Goal: Book appointment/travel/reservation

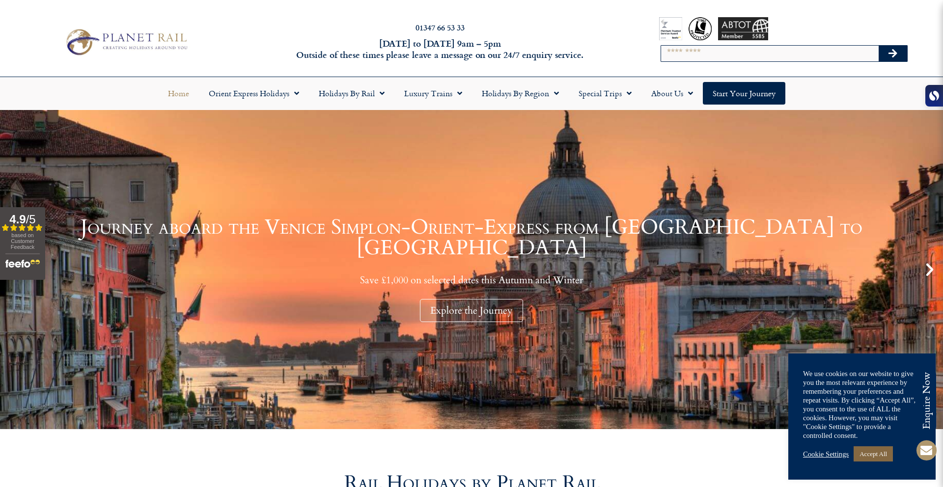
click at [889, 458] on link "Accept All" at bounding box center [872, 453] width 39 height 15
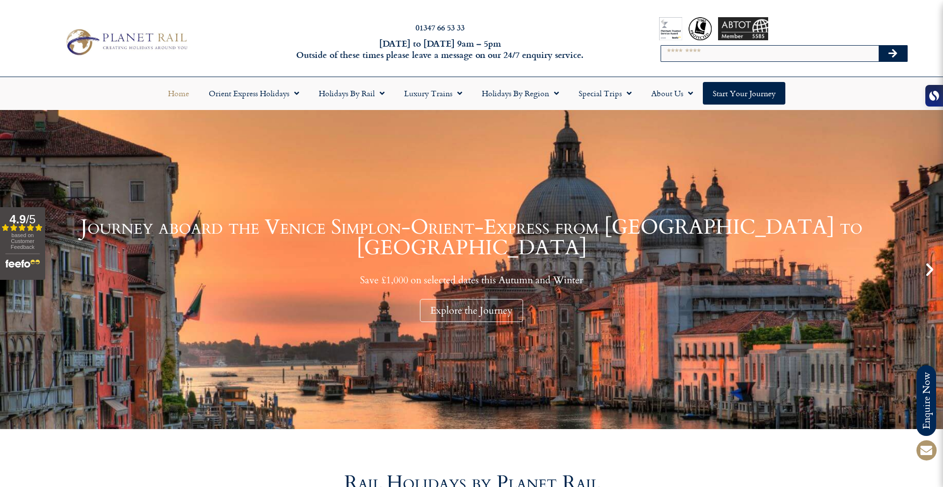
click at [728, 106] on div "Home Orient Express Holidays Venice Simplon-Orient-Express – 2025 [GEOGRAPHIC_D…" at bounding box center [471, 93] width 943 height 32
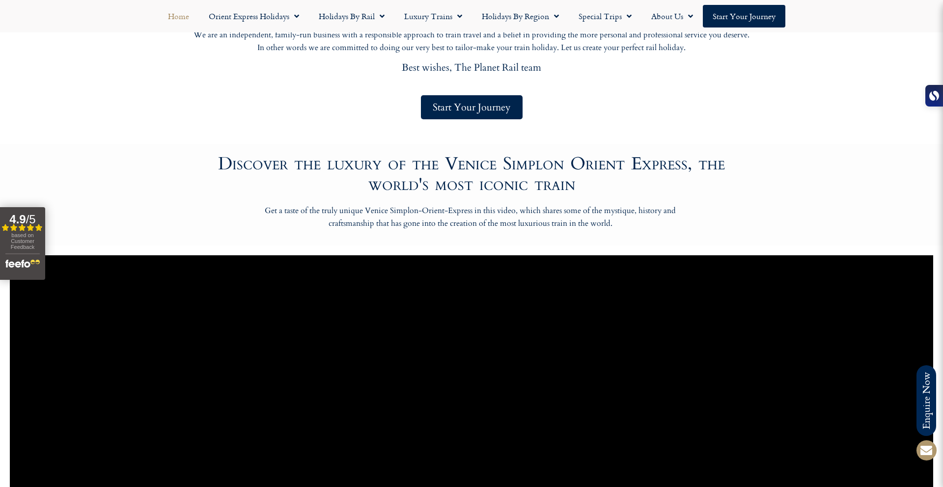
scroll to position [540, 0]
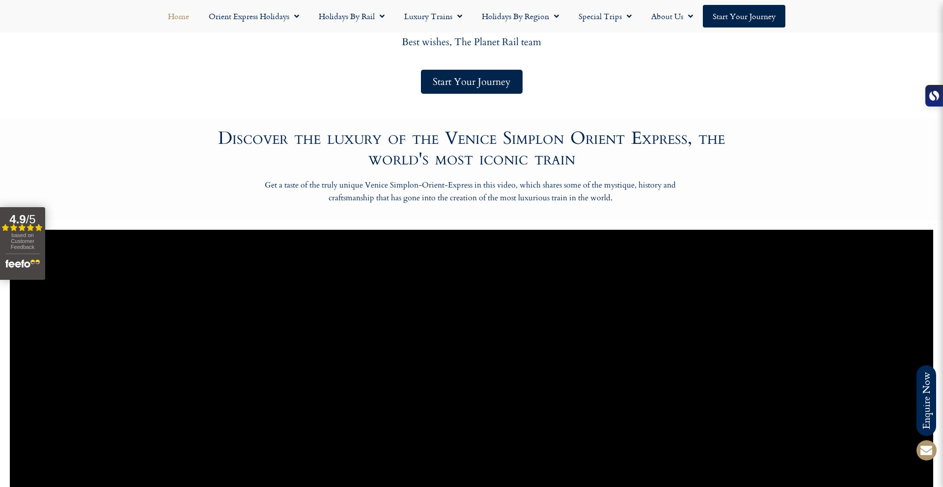
click at [932, 89] on div at bounding box center [934, 96] width 18 height 22
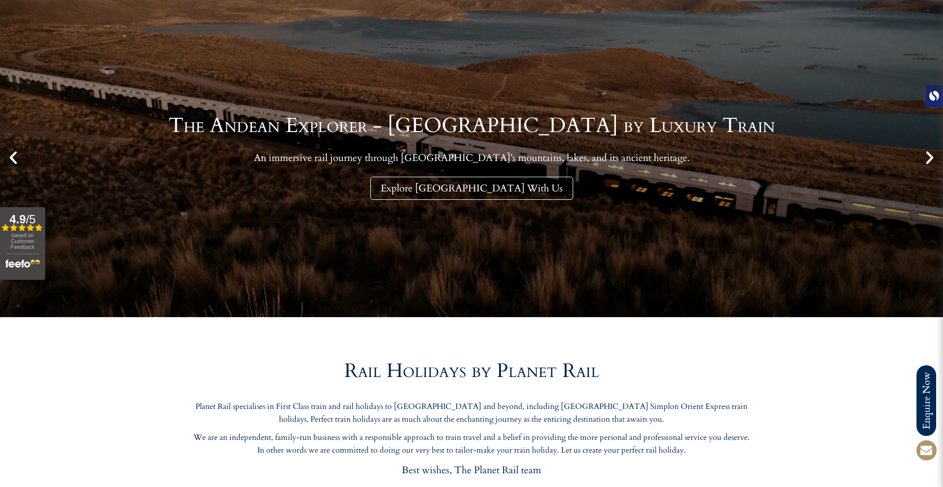
scroll to position [0, 0]
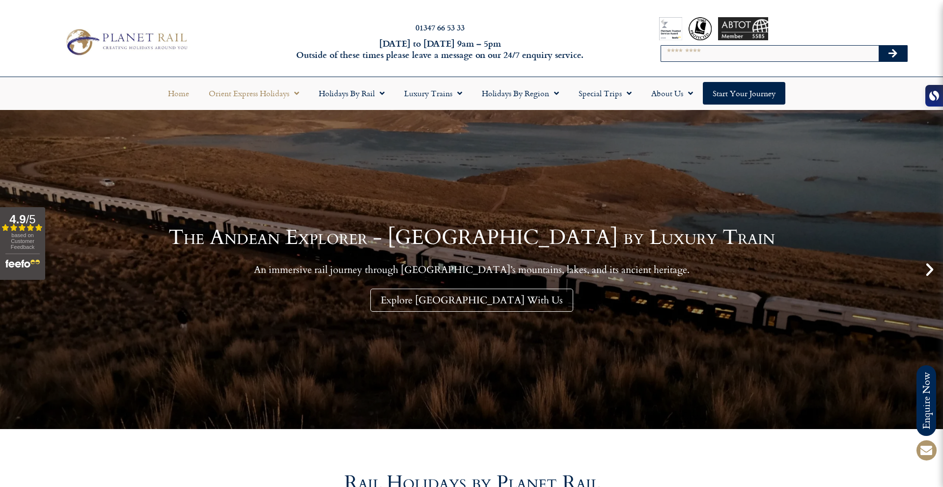
click at [271, 90] on link "Orient Express Holidays" at bounding box center [254, 93] width 110 height 23
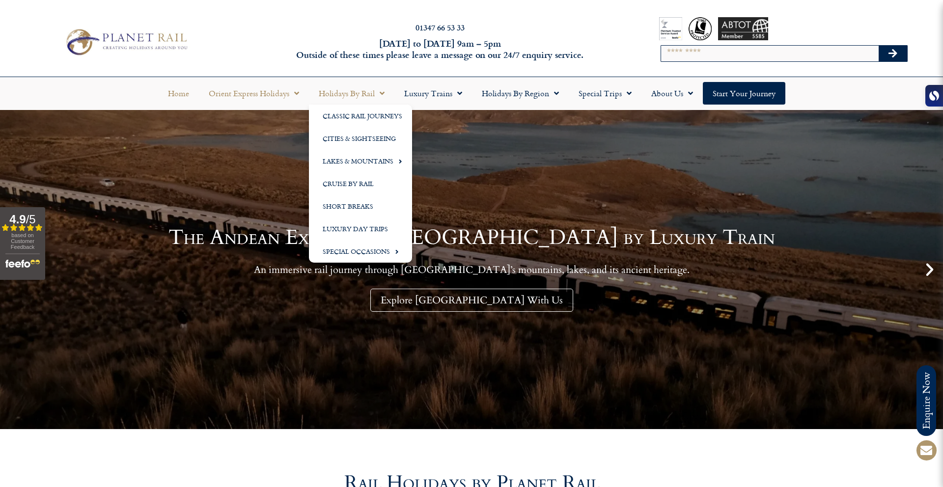
click at [285, 92] on link "Orient Express Holidays" at bounding box center [254, 93] width 110 height 23
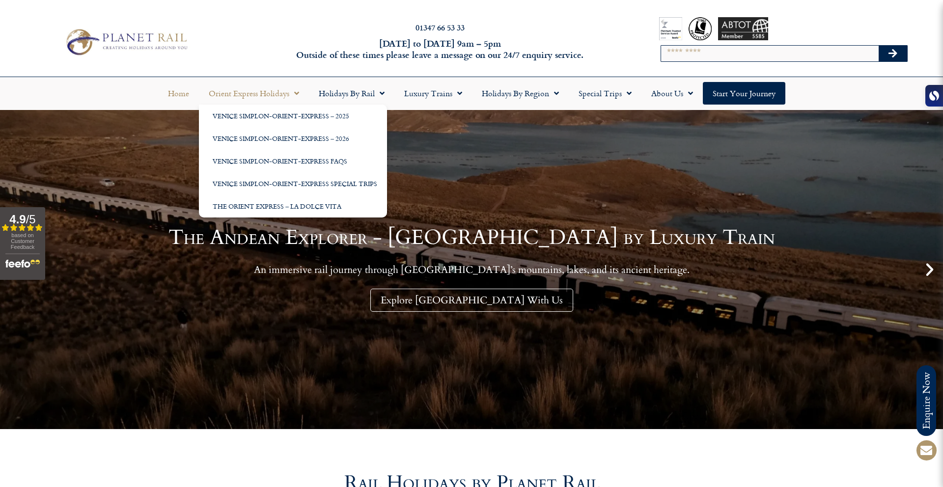
click at [274, 96] on link "Orient Express Holidays" at bounding box center [254, 93] width 110 height 23
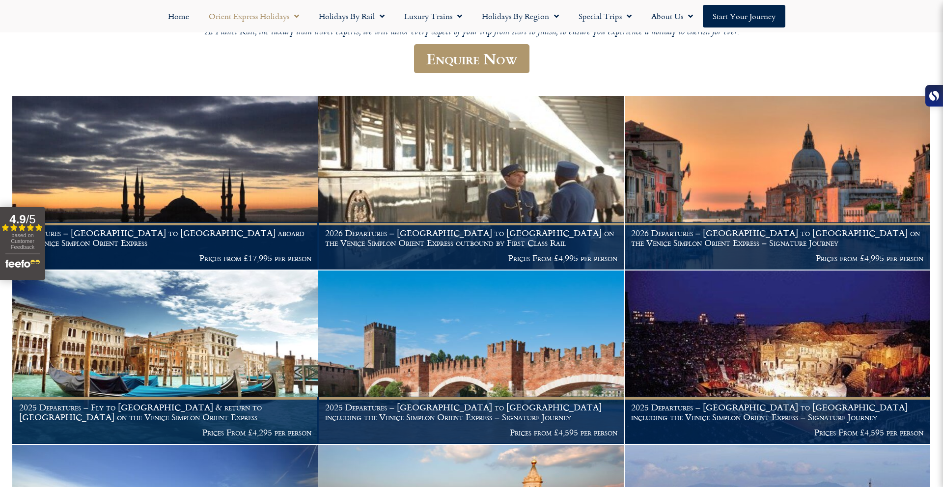
scroll to position [331, 0]
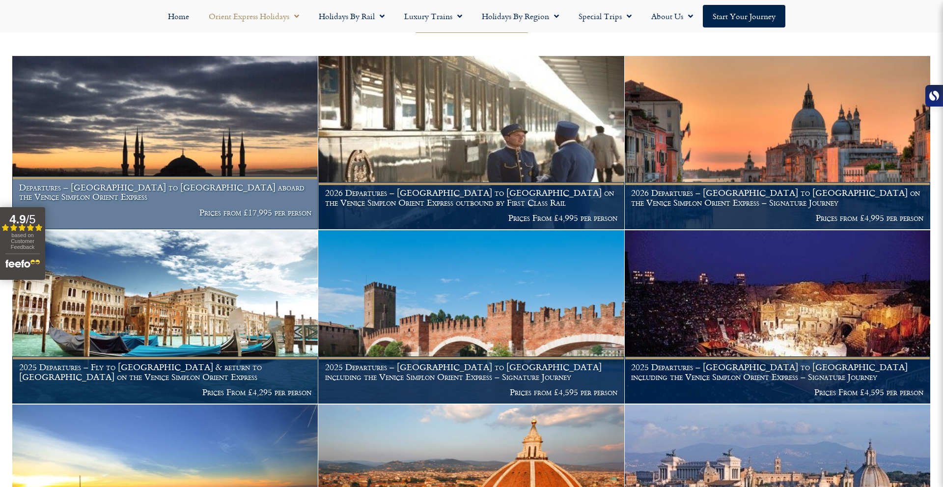
click at [265, 115] on img at bounding box center [164, 142] width 305 height 173
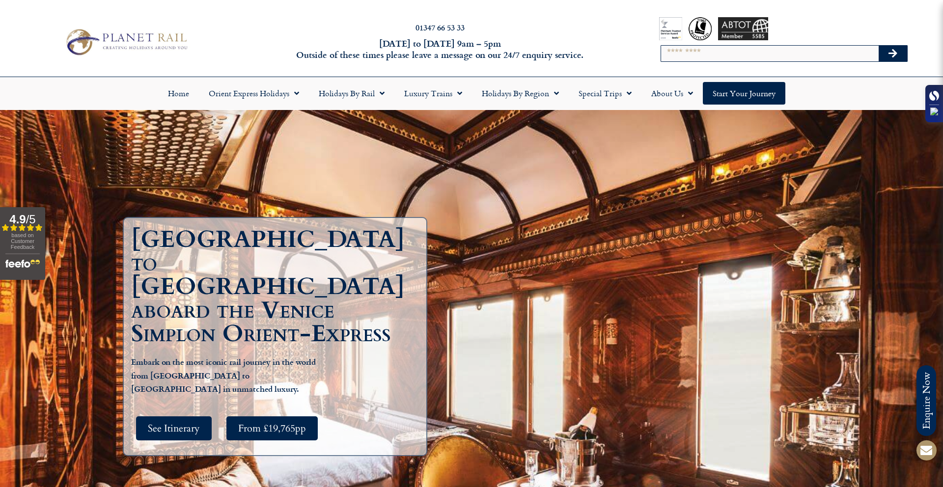
click at [935, 96] on icon at bounding box center [934, 96] width 10 height 10
